Goal: Information Seeking & Learning: Learn about a topic

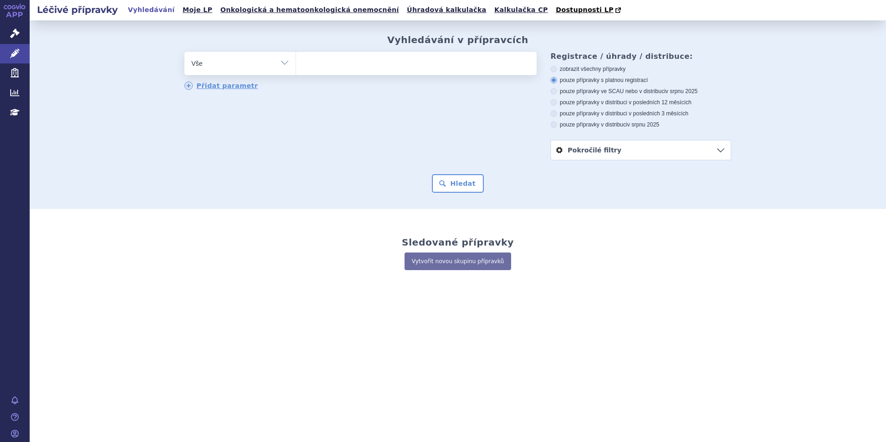
click at [370, 69] on ul at bounding box center [416, 61] width 240 height 19
click at [296, 69] on select at bounding box center [296, 62] width 0 height 23
type input "ur"
type input "uro"
type input "uros"
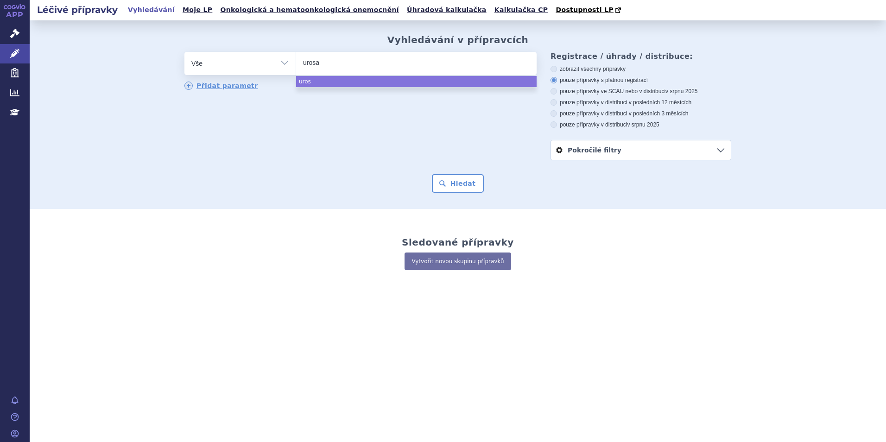
type input "urosan"
type input "uros"
type input "ur"
type input "urs"
type input "urso"
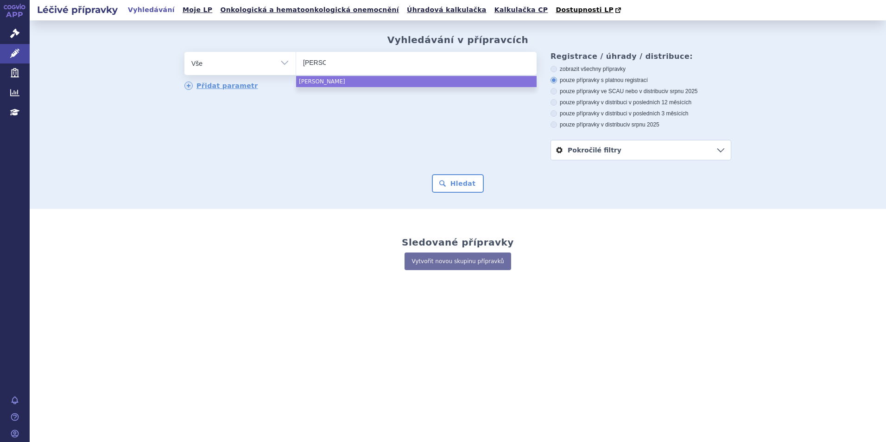
type input "ursos"
type input "ursosan"
select select "ursosan"
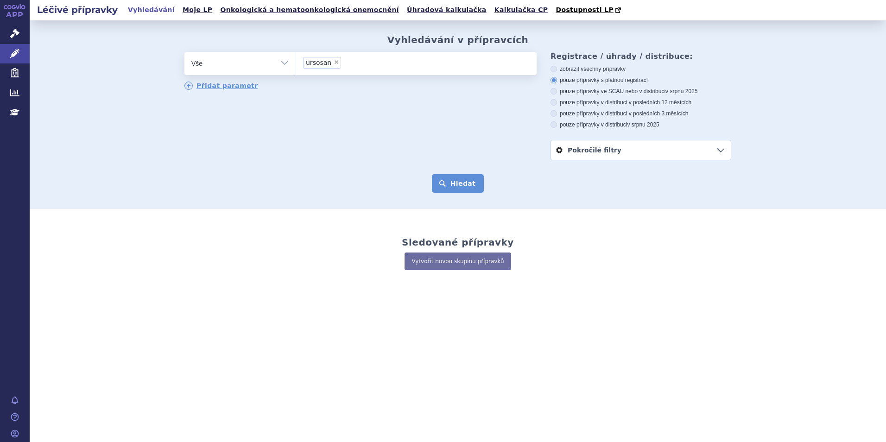
click at [470, 188] on button "Hledat" at bounding box center [458, 183] width 52 height 19
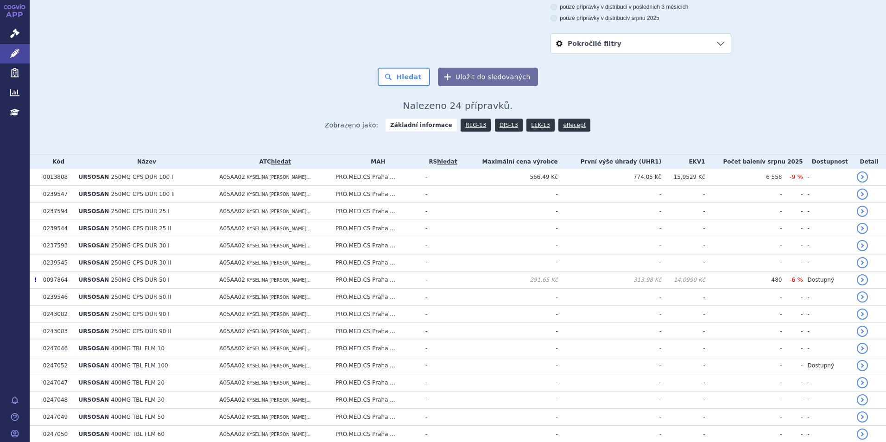
scroll to position [5, 0]
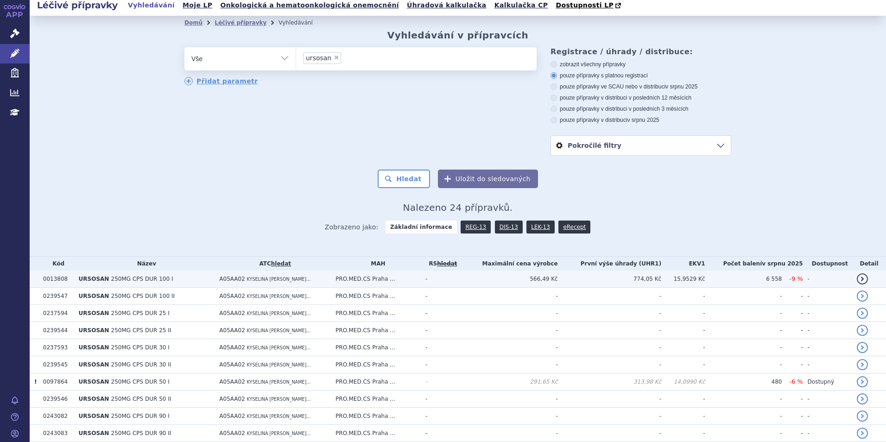
click at [147, 280] on span "250MG CPS DUR 100 I" at bounding box center [142, 279] width 62 height 6
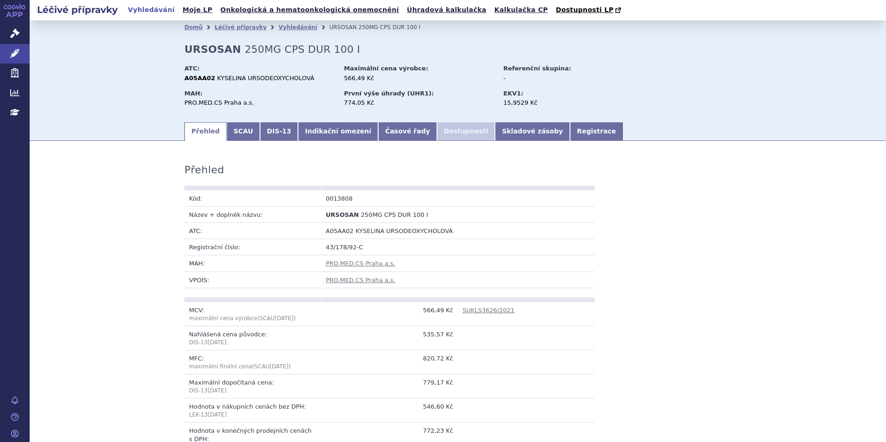
click at [319, 121] on div "Domů Léčivé přípravky Vyhledávání URSOSAN 250MG CPS DUR 100 I URSOSAN 250MG CPS…" at bounding box center [458, 77] width 584 height 87
click at [315, 129] on link "Indikační omezení" at bounding box center [338, 131] width 80 height 19
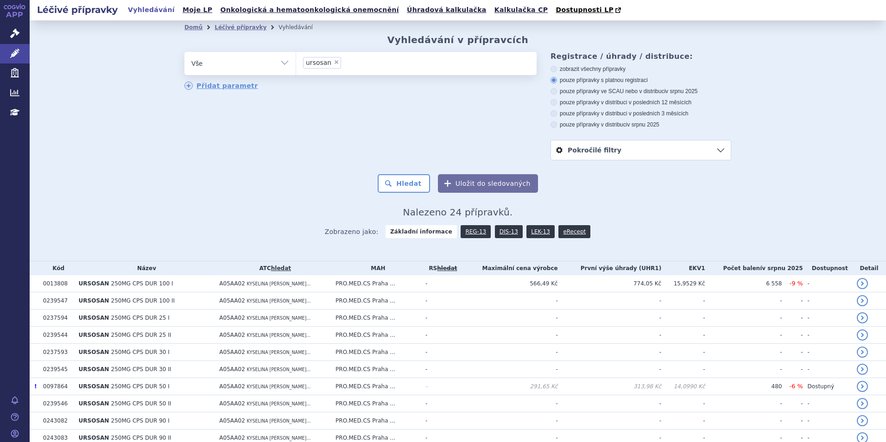
scroll to position [93, 0]
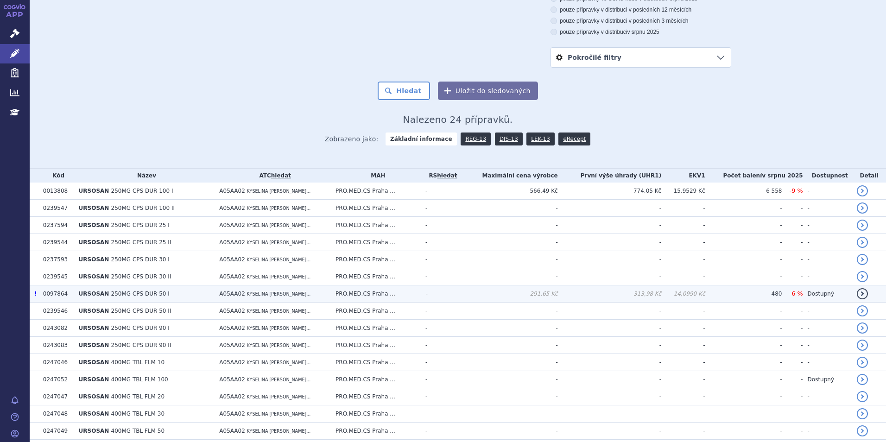
click at [130, 294] on span "250MG CPS DUR 50 I" at bounding box center [140, 293] width 58 height 6
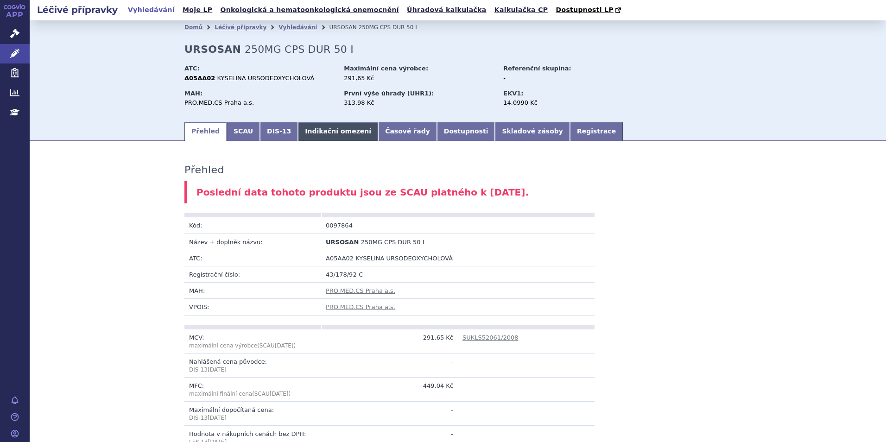
click at [311, 132] on link "Indikační omezení" at bounding box center [338, 131] width 80 height 19
